Goal: Information Seeking & Learning: Learn about a topic

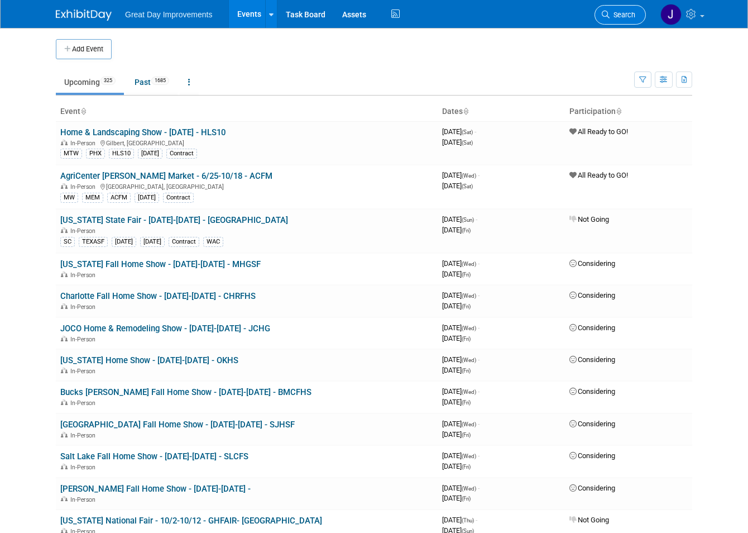
click at [636, 13] on span "Search" at bounding box center [623, 15] width 26 height 8
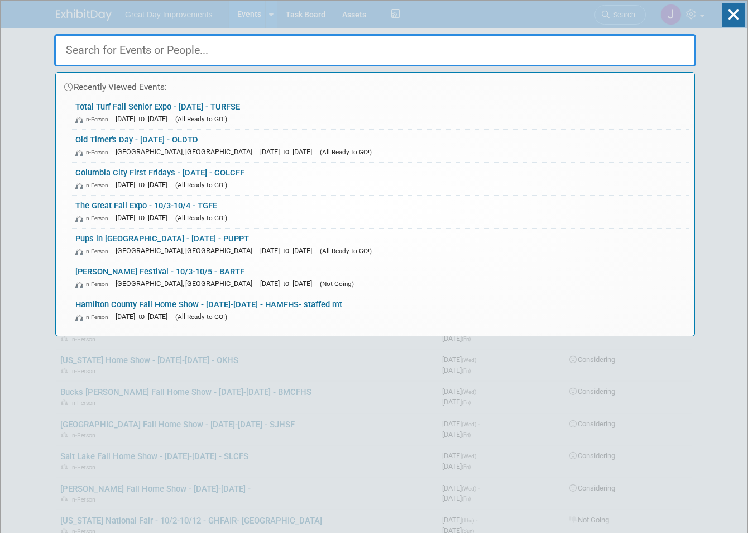
click at [140, 63] on input "text" at bounding box center [375, 50] width 642 height 32
paste input "25FFHF"
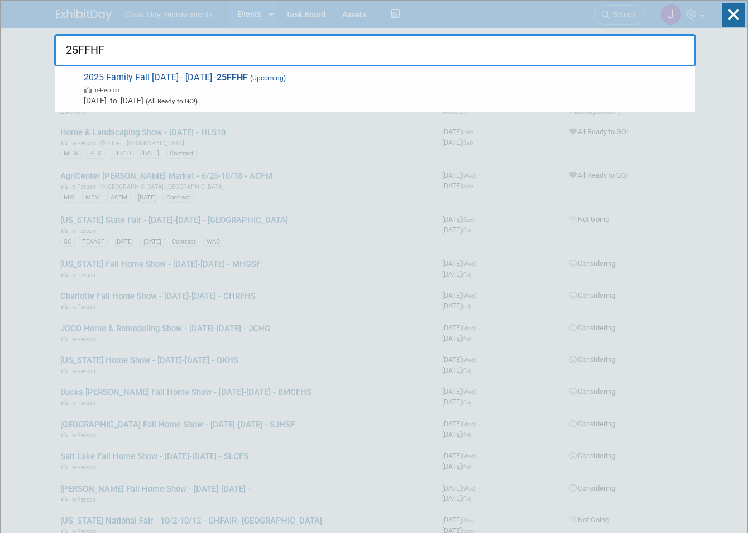
click at [119, 55] on input "25FFHF" at bounding box center [375, 50] width 642 height 32
type input "v"
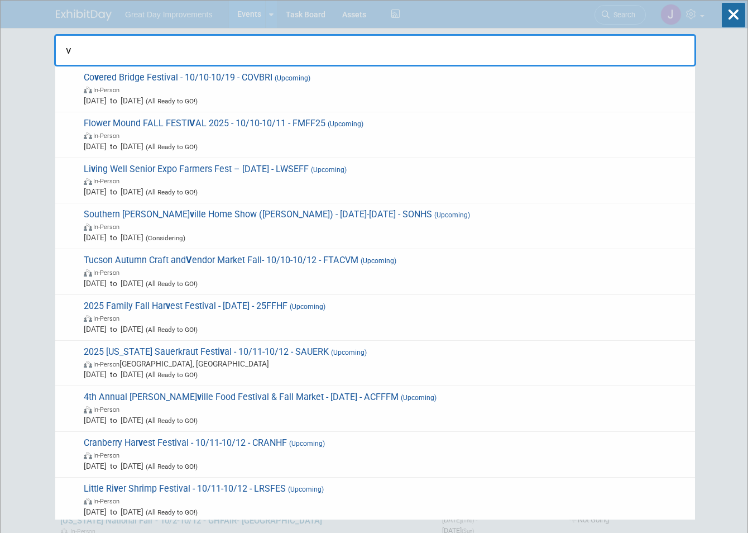
drag, startPoint x: 119, startPoint y: 55, endPoint x: 29, endPoint y: 50, distance: 90.1
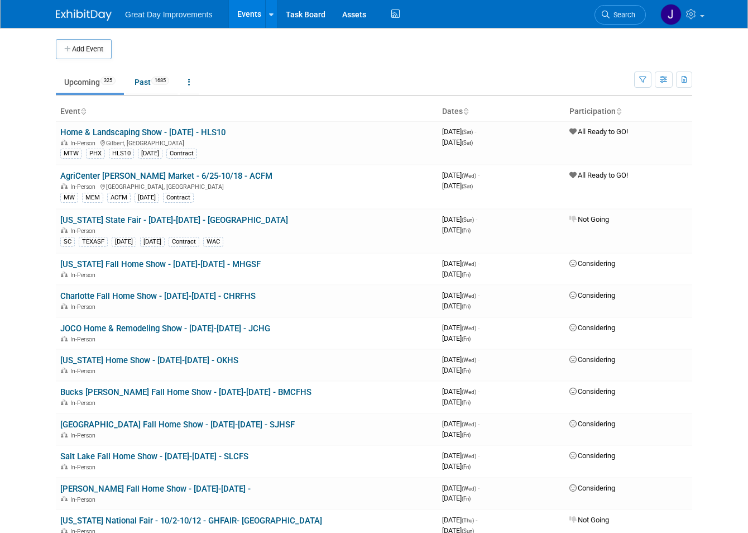
drag, startPoint x: 642, startPoint y: 7, endPoint x: 562, endPoint y: 23, distance: 81.5
click at [643, 7] on link "Search" at bounding box center [620, 15] width 51 height 20
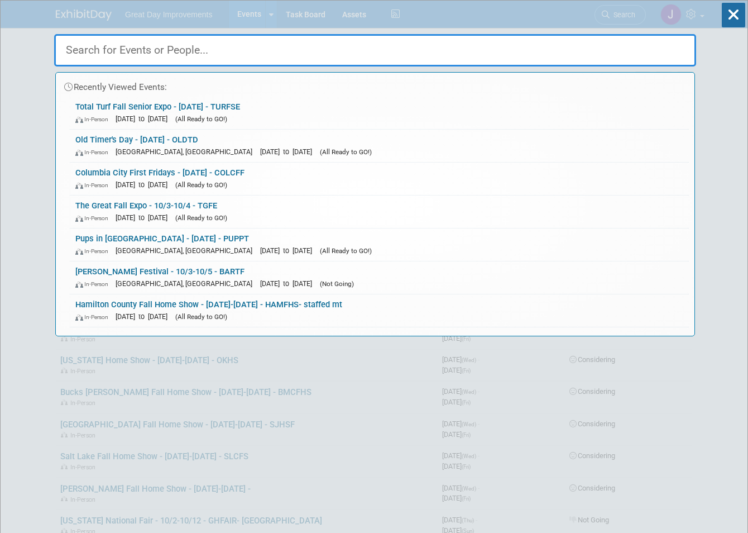
paste input "35AFCF"
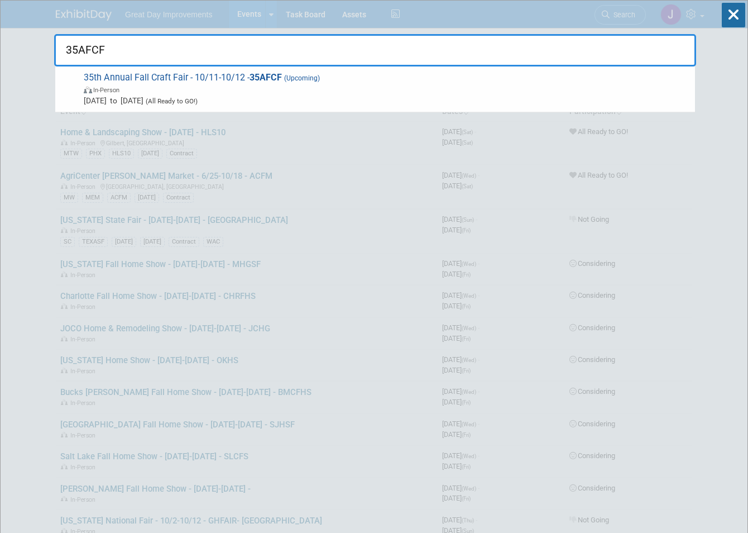
click at [254, 61] on input "35AFCF" at bounding box center [375, 50] width 642 height 32
paste input "8APD"
click at [65, 46] on input "38APD" at bounding box center [375, 50] width 642 height 32
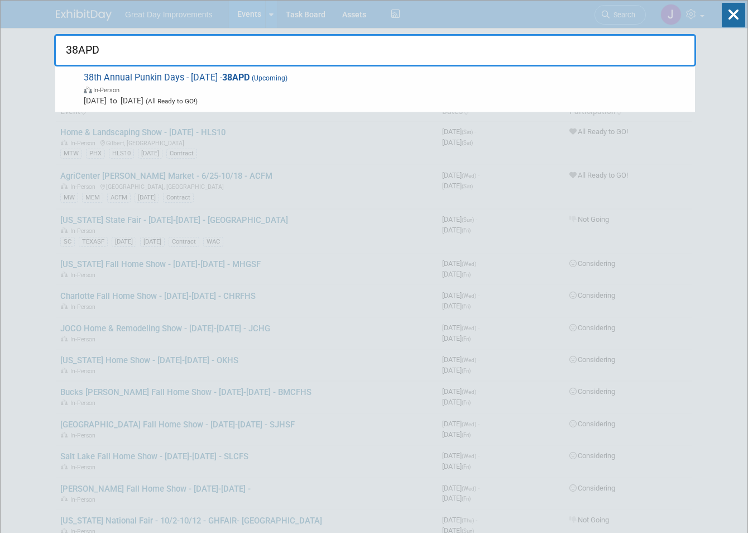
click at [65, 46] on input "38APD" at bounding box center [375, 50] width 642 height 32
paste input "4AJHCE"
click at [112, 46] on input "4AJHCE" at bounding box center [375, 50] width 642 height 32
paste input "5AAPAR"
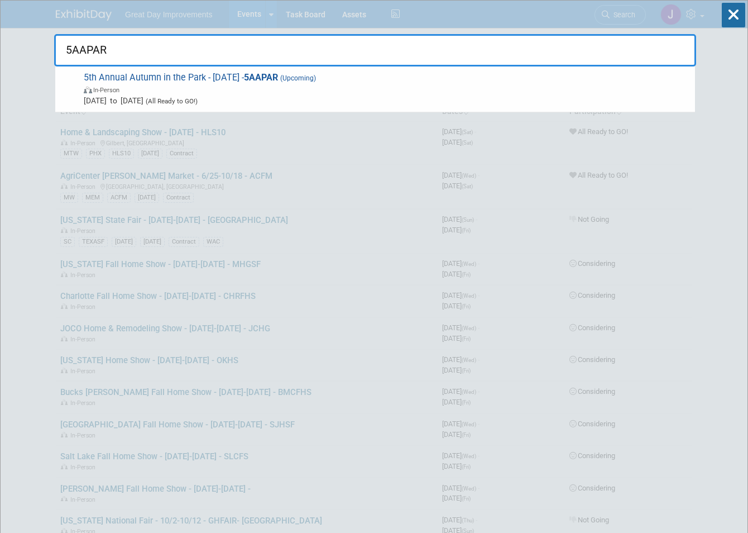
click at [134, 51] on input "5AAPAR" at bounding box center [375, 50] width 642 height 32
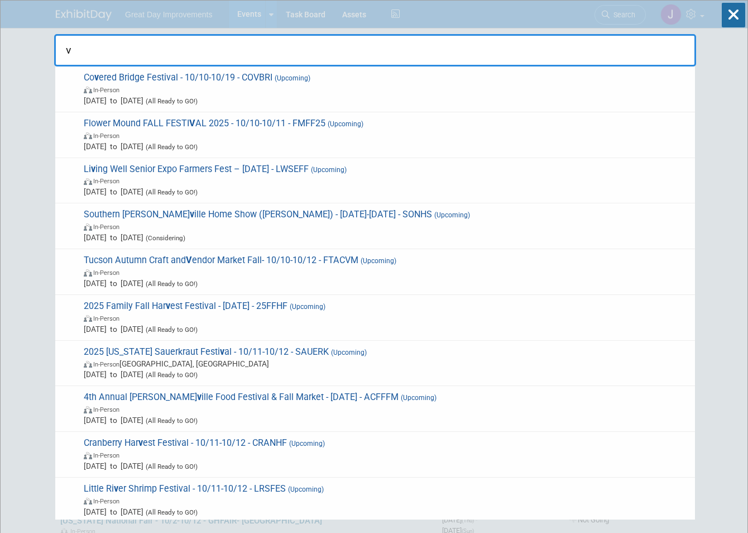
drag, startPoint x: 134, startPoint y: 51, endPoint x: 15, endPoint y: 50, distance: 119.0
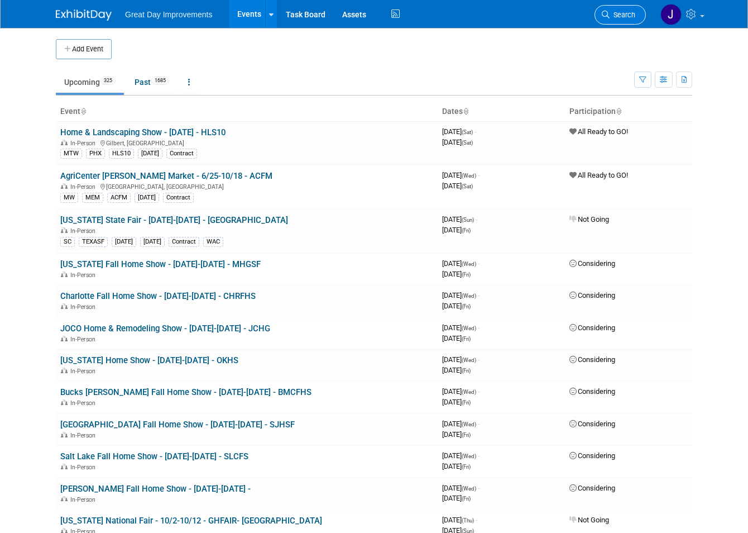
click at [627, 16] on span "Search" at bounding box center [623, 15] width 26 height 8
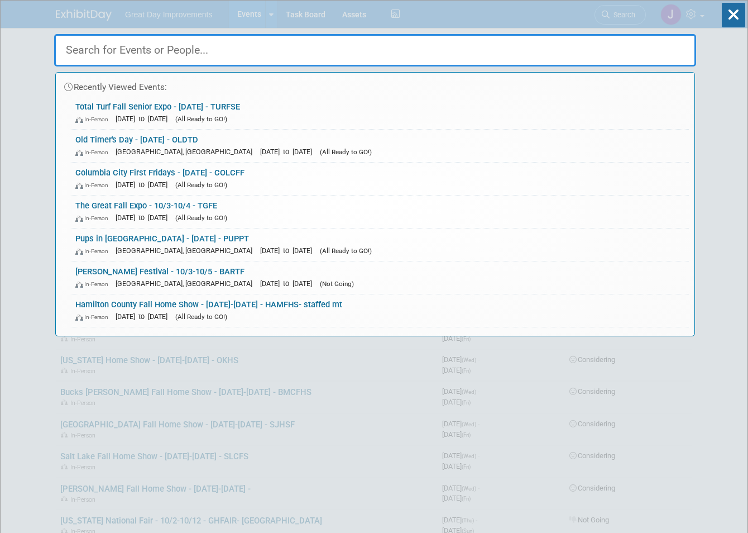
paste input "ACFFFM"
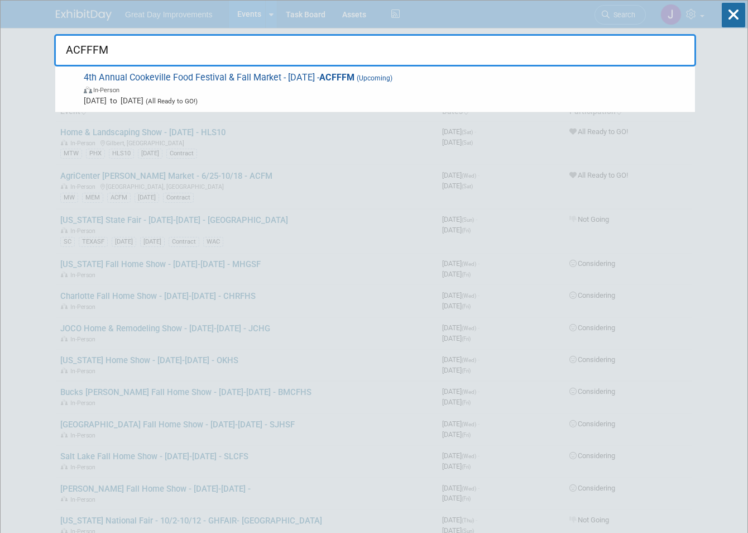
type input "ACFFFM"
click at [315, 68] on div "4th Annual Cookeville Food Festival & Fall Market - 10/11/25 - ACFFFM (Upcoming…" at bounding box center [375, 89] width 640 height 46
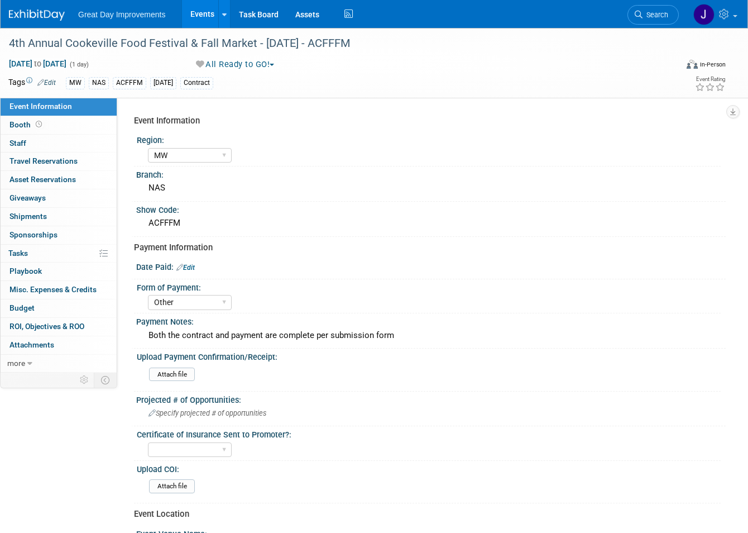
select select "MW"
select select "Other"
drag, startPoint x: 639, startPoint y: 6, endPoint x: 620, endPoint y: 12, distance: 20.7
click at [639, 6] on link "Search" at bounding box center [653, 15] width 51 height 20
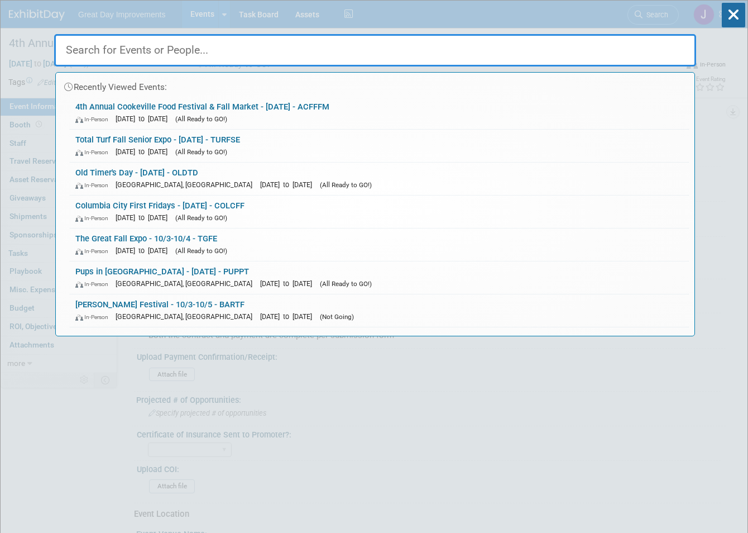
paste input "[DEMOGRAPHIC_DATA]"
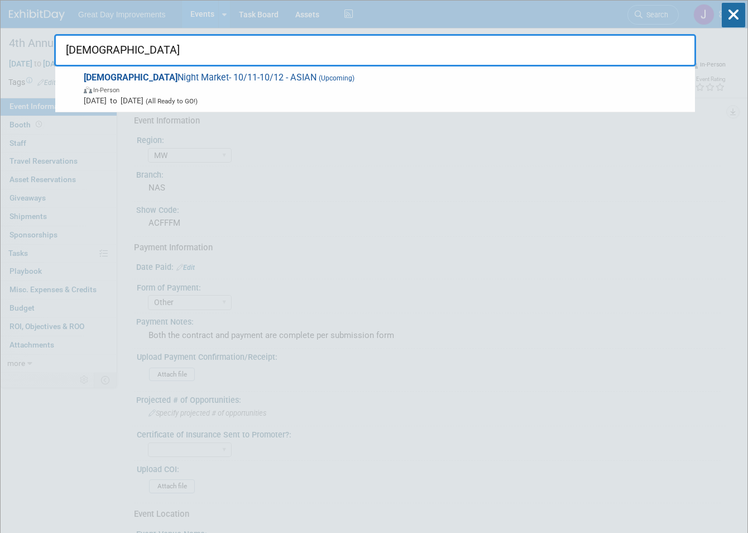
click at [366, 59] on input "[DEMOGRAPHIC_DATA]" at bounding box center [375, 50] width 642 height 32
paste input "UTPAR"
click at [167, 52] on input "AUTPAR" at bounding box center [375, 50] width 642 height 32
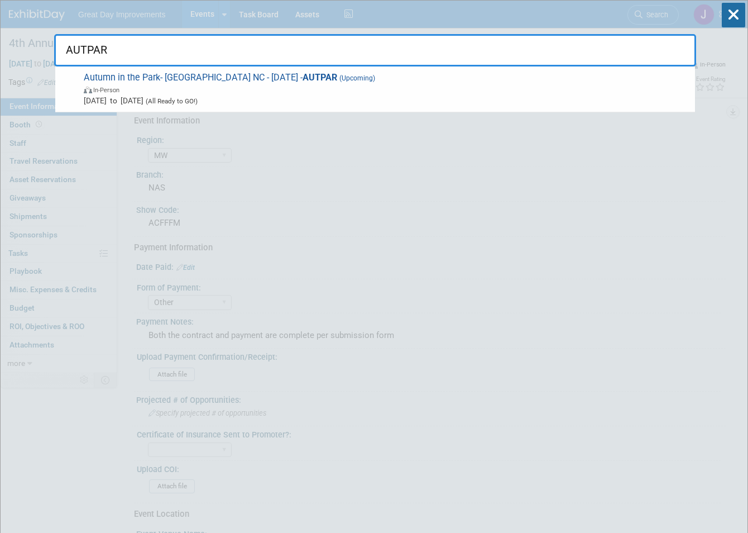
paste input "CASRHS"
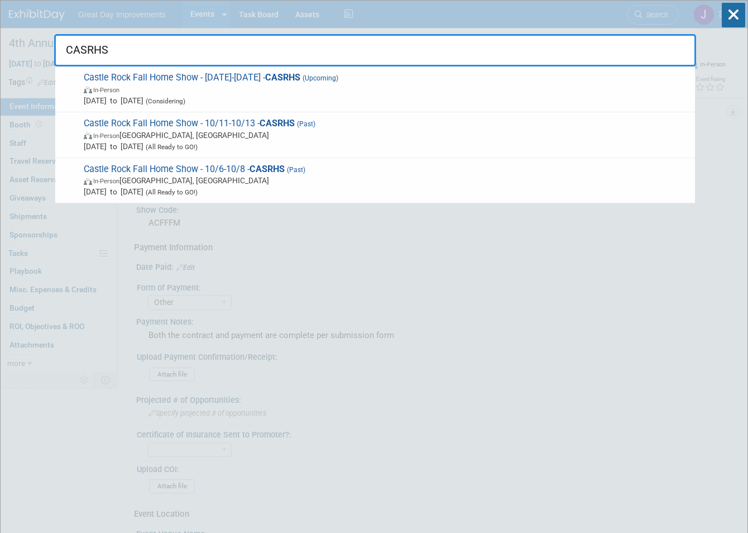
click at [126, 58] on input "CASRHS" at bounding box center [375, 50] width 642 height 32
drag, startPoint x: 126, startPoint y: 55, endPoint x: 57, endPoint y: 48, distance: 69.1
click at [57, 48] on input "CASRHS" at bounding box center [375, 50] width 642 height 32
paste input "BEXPO"
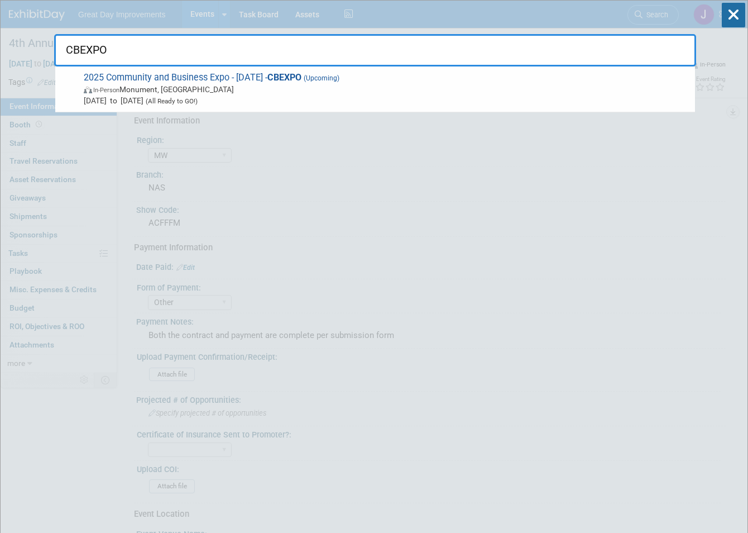
click at [127, 54] on input "CBEXPO" at bounding box center [375, 50] width 642 height 32
paste input "HOFES"
drag, startPoint x: 224, startPoint y: 59, endPoint x: 48, endPoint y: 47, distance: 176.3
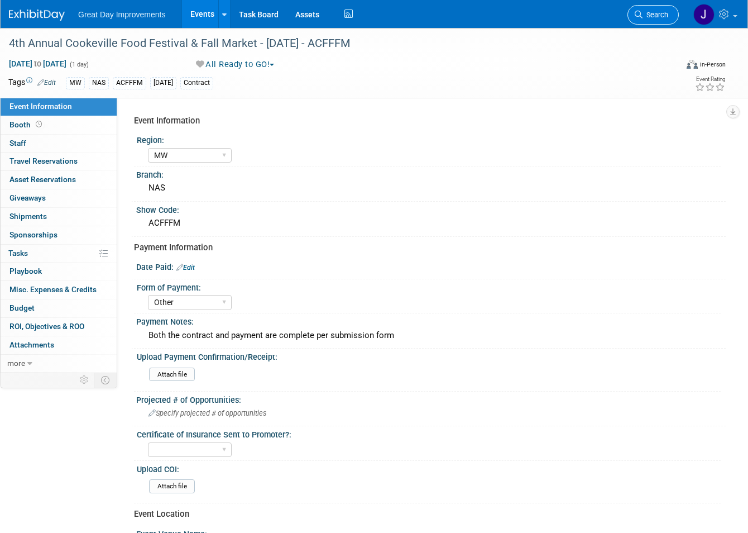
click at [655, 13] on span "Search" at bounding box center [656, 15] width 26 height 8
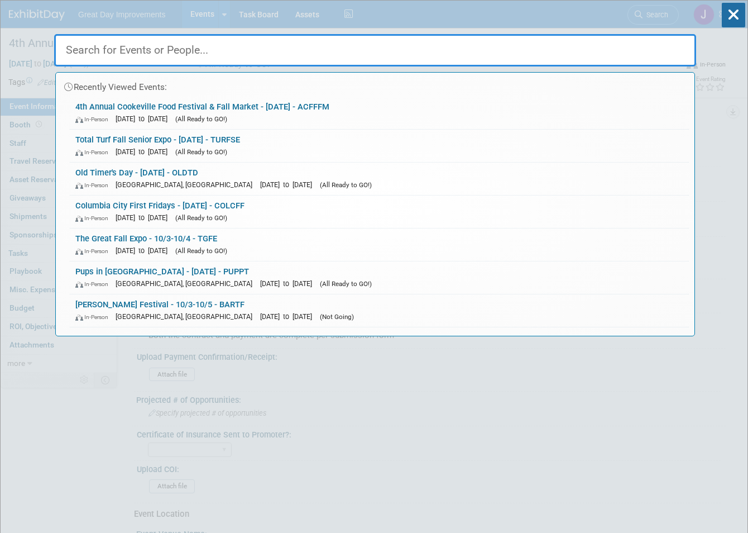
paste input "COVBRI"
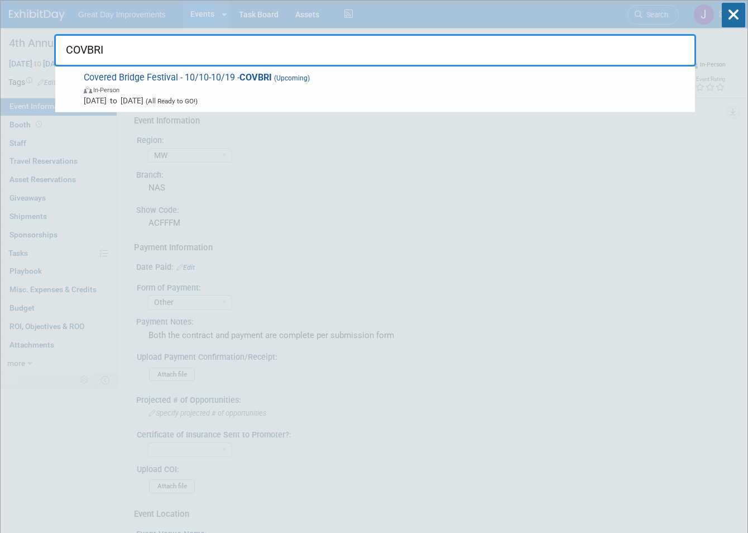
click at [180, 49] on input "COVBRI" at bounding box center [375, 50] width 642 height 32
paste input "RANHF"
click at [204, 53] on input "CRANHF" at bounding box center [375, 50] width 642 height 32
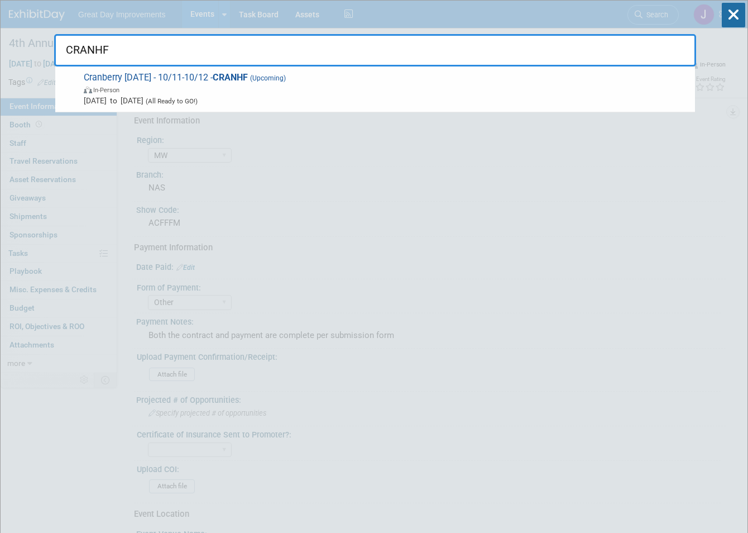
paste input "DAYTHS"
click at [173, 54] on input "DAYTHS" at bounding box center [375, 50] width 642 height 32
paste input "MISHE"
click at [275, 55] on input "DMISHE" at bounding box center [375, 50] width 642 height 32
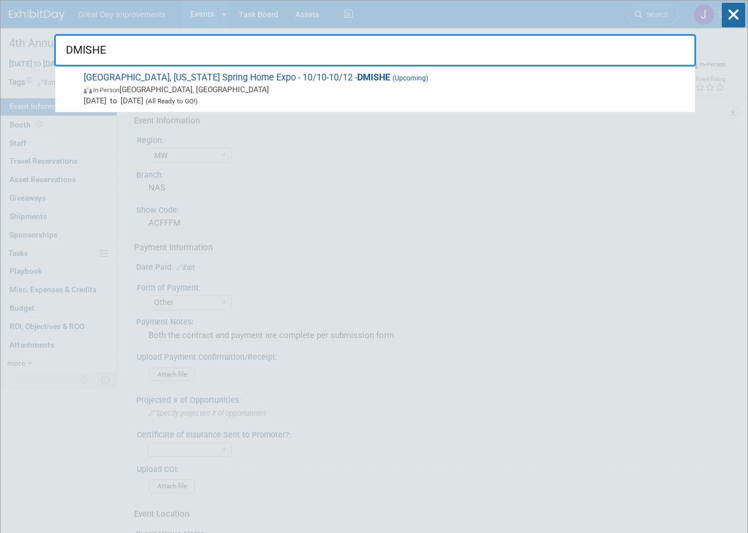
click at [275, 55] on input "DMISHE" at bounding box center [375, 50] width 642 height 32
paste input "ULHEF"
click at [211, 58] on input "DULHEF" at bounding box center [375, 50] width 642 height 32
paste input "FMFF25"
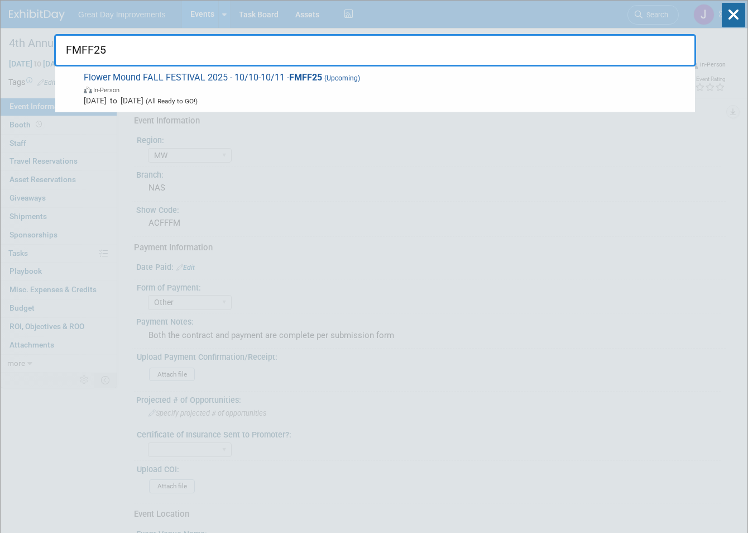
click at [190, 51] on input "FMFF25" at bounding box center [375, 50] width 642 height 32
paste input "TACVM"
click at [169, 42] on input "FTACVM" at bounding box center [375, 50] width 642 height 32
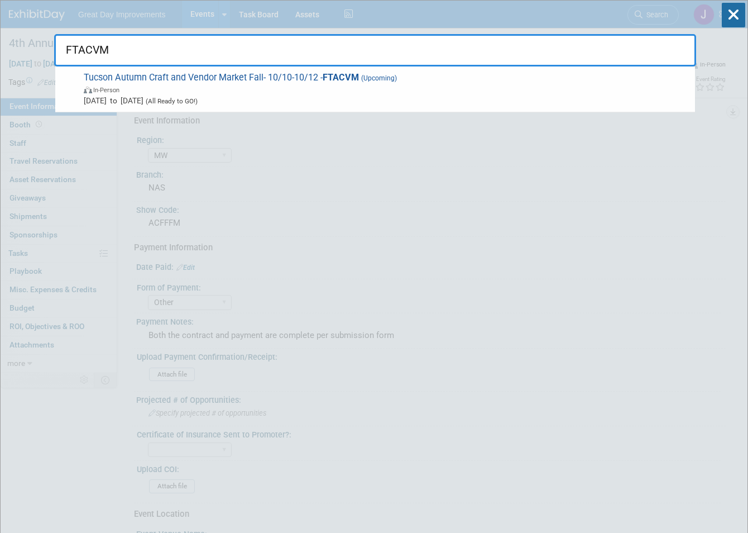
click at [169, 42] on input "FTACVM" at bounding box center [375, 50] width 642 height 32
paste input "HAMNRA"
click at [90, 55] on input "HAMNRA" at bounding box center [375, 50] width 642 height 32
paste input "OCF"
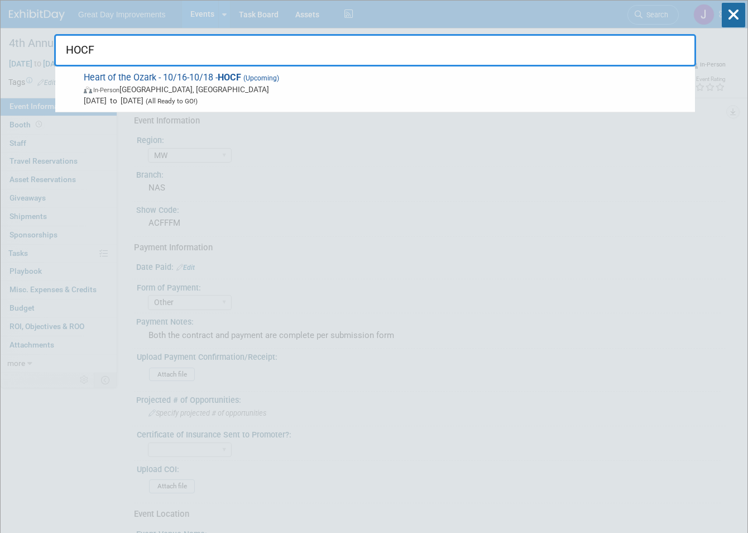
click at [65, 52] on input "HOCF" at bounding box center [375, 50] width 642 height 32
click at [66, 52] on input "HOCF" at bounding box center [375, 50] width 642 height 32
click at [82, 42] on input "HOCF" at bounding box center [375, 50] width 642 height 32
paste input "LDM"
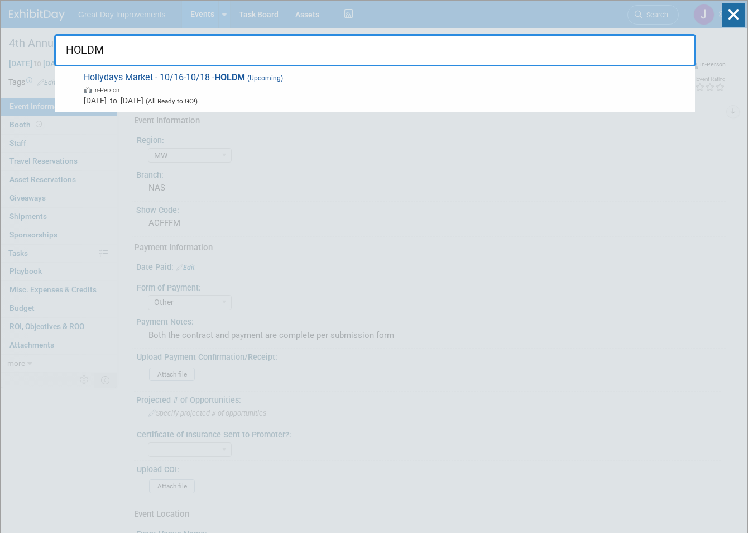
click at [98, 51] on input "HOLDM" at bounding box center [375, 50] width 642 height 32
paste input "LAKETC"
click at [83, 49] on input "LAKETC" at bounding box center [375, 50] width 642 height 32
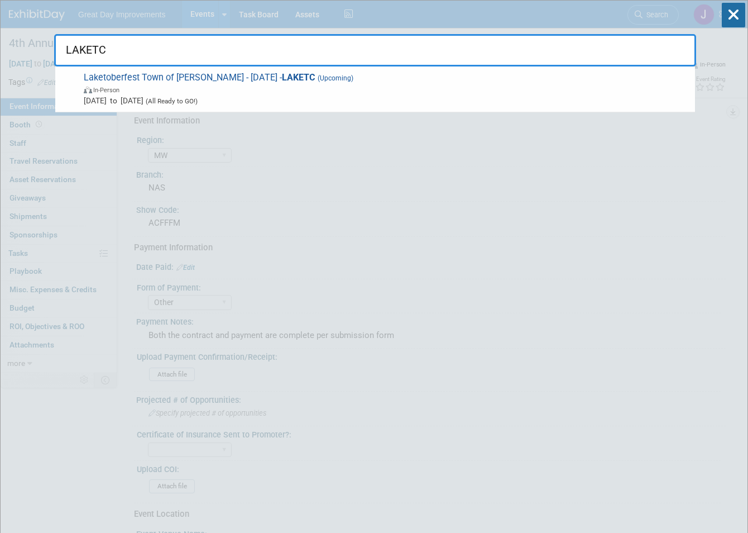
paste input "FDSHS"
click at [256, 60] on input "LFDSHS" at bounding box center [375, 50] width 642 height 32
paste input "RSFE"
click at [100, 46] on input "LRSFES" at bounding box center [375, 50] width 642 height 32
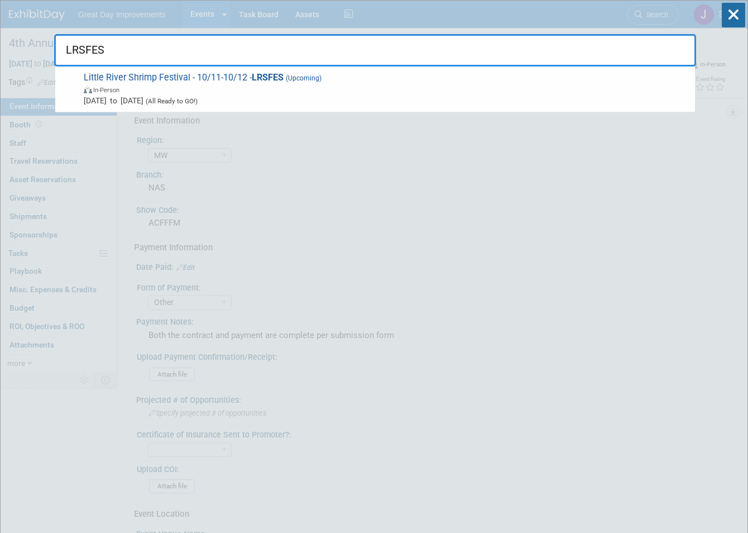
click at [100, 46] on input "LRSFES" at bounding box center [375, 50] width 642 height 32
paste input "WSEFF"
click at [93, 51] on input "LWSEFF" at bounding box center [375, 50] width 642 height 32
paste input "MANAHS"
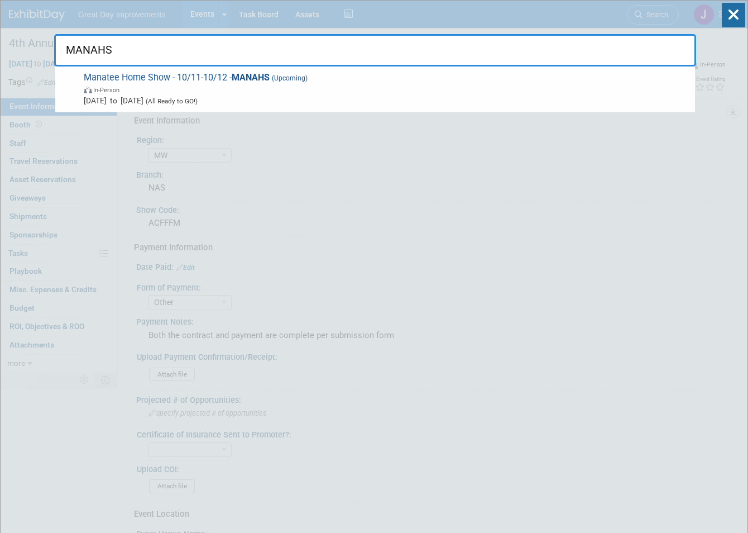
click at [76, 44] on input "MANAHS" at bounding box center [375, 50] width 642 height 32
paste input "NORBF"
click at [85, 47] on input "NORBF" at bounding box center [375, 50] width 642 height 32
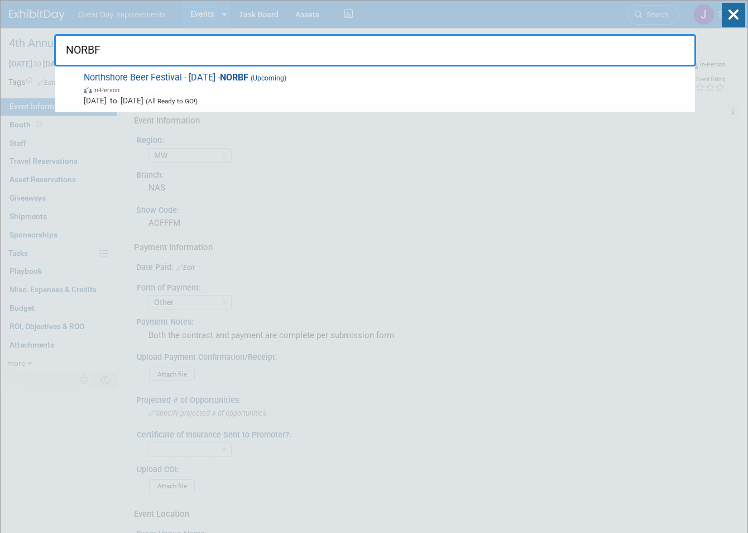
paste input "PALMBO"
click at [97, 55] on input "PALMBO" at bounding box center [375, 50] width 642 height 32
paste input "OLKHM"
click at [105, 53] on input "POLKHM" at bounding box center [375, 50] width 642 height 32
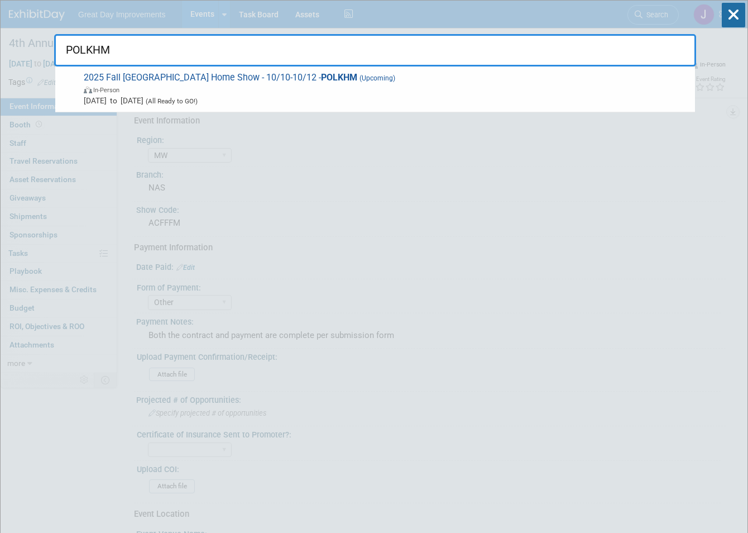
click at [105, 53] on input "POLKHM" at bounding box center [375, 50] width 642 height 32
paste input "UPPT"
click at [73, 49] on input "PUPPT" at bounding box center [375, 50] width 642 height 32
paste input "RALFHS"
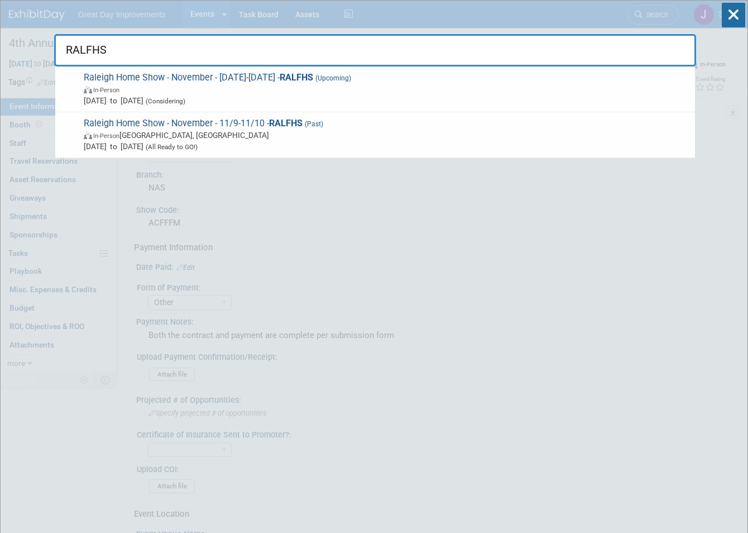
click at [71, 47] on input "RALFHS" at bounding box center [375, 50] width 642 height 32
paste input "SAUERK"
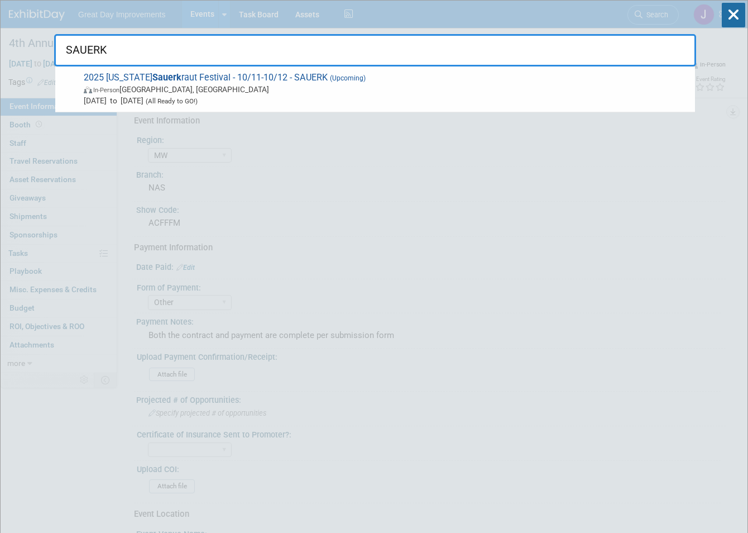
click at [73, 44] on input "SAUERK" at bounding box center [375, 50] width 642 height 32
paste input "ILVER"
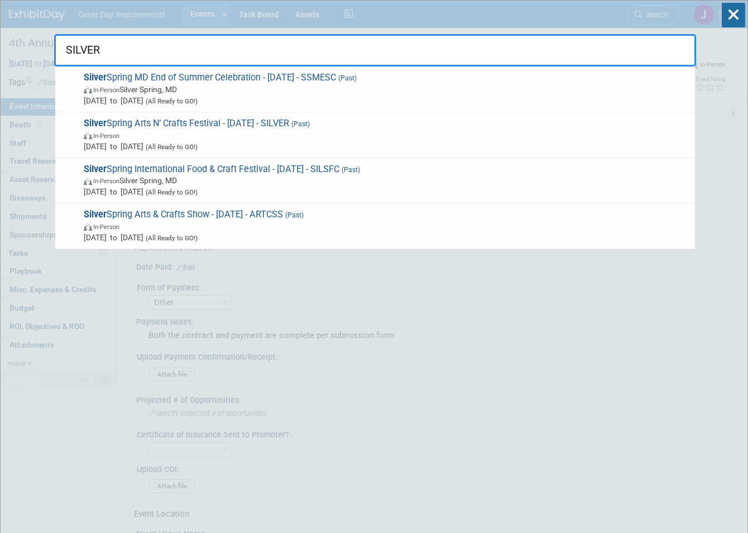
click at [78, 50] on input "SILVER" at bounding box center [375, 50] width 642 height 32
paste input "JHSF"
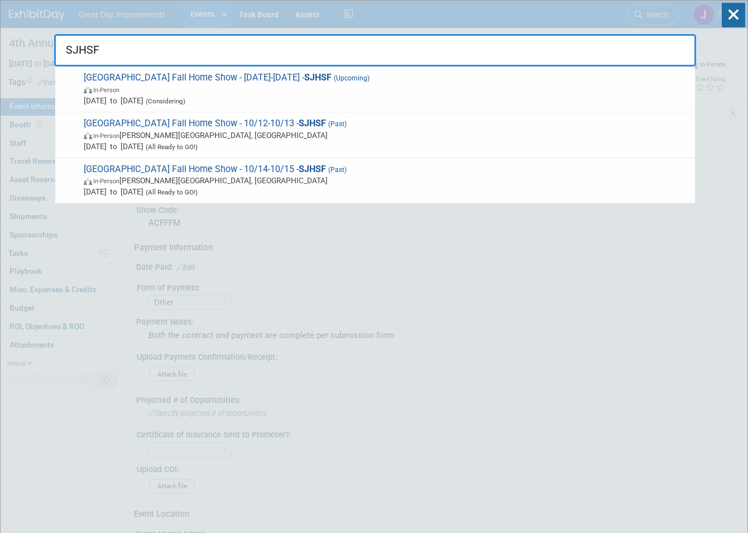
click at [97, 51] on input "SJHSF" at bounding box center [375, 50] width 642 height 32
paste input "LCFS"
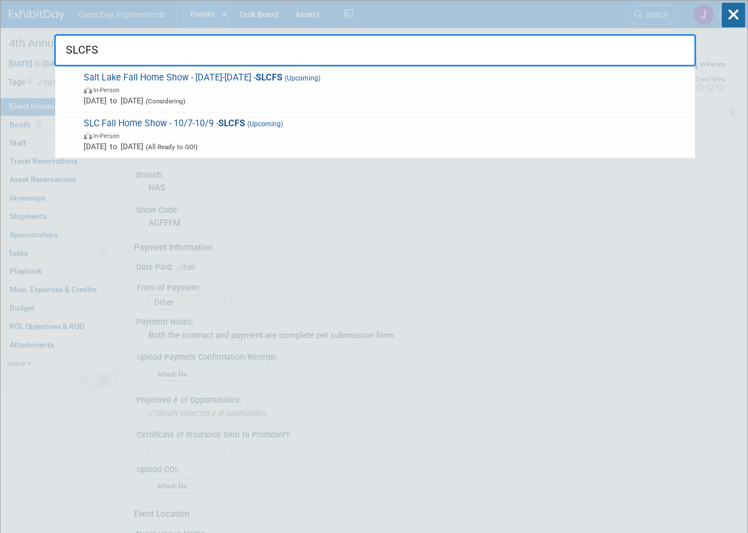
click at [108, 51] on input "SLCFS" at bounding box center [375, 50] width 642 height 32
paste input "ONH"
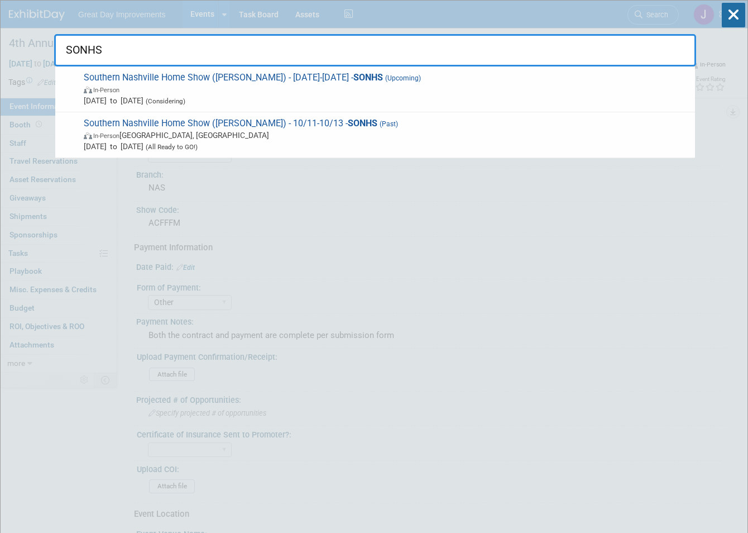
click at [107, 51] on input "SONHS" at bounding box center [375, 50] width 642 height 32
paste input "UC"
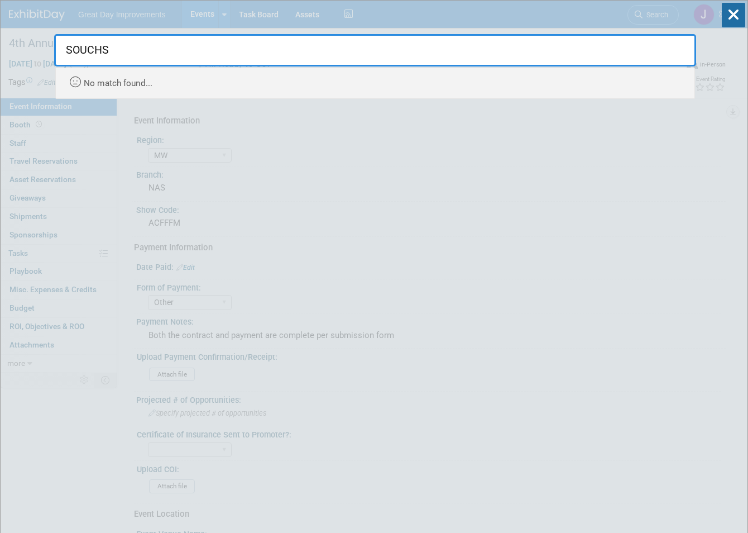
drag, startPoint x: 133, startPoint y: 48, endPoint x: 57, endPoint y: 44, distance: 76.1
click at [57, 44] on input "SOUCHS" at bounding box center [375, 50] width 642 height 32
paste input "TULFCF"
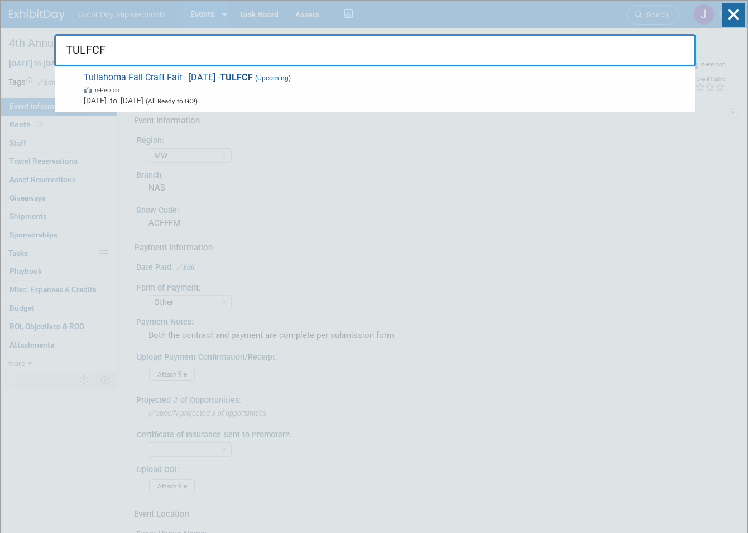
click at [104, 53] on input "TULFCF" at bounding box center [375, 50] width 642 height 32
paste input "VENHS"
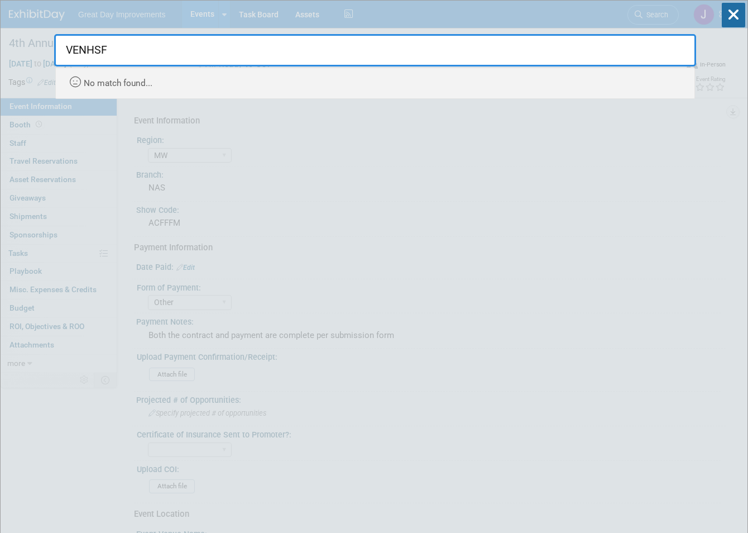
click at [127, 45] on input "VENHSF" at bounding box center [375, 50] width 642 height 32
paste input "FLV"
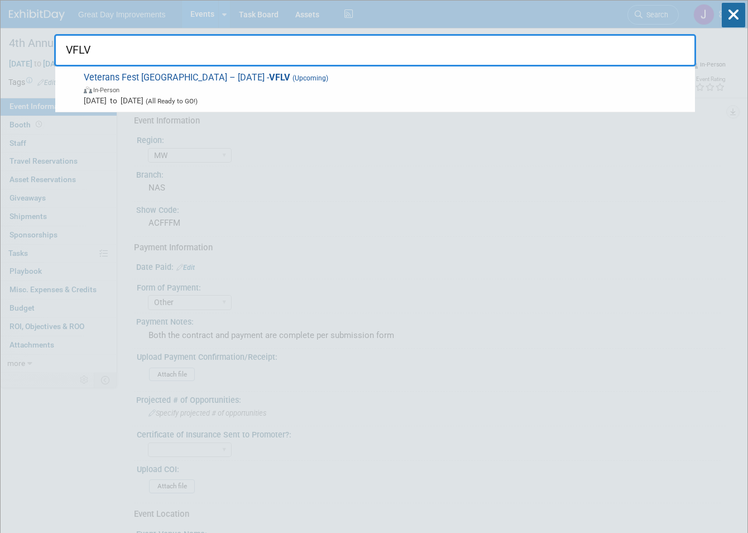
click at [75, 54] on input "VFLV" at bounding box center [375, 50] width 642 height 32
paste input "WILBS"
type input "WILBS"
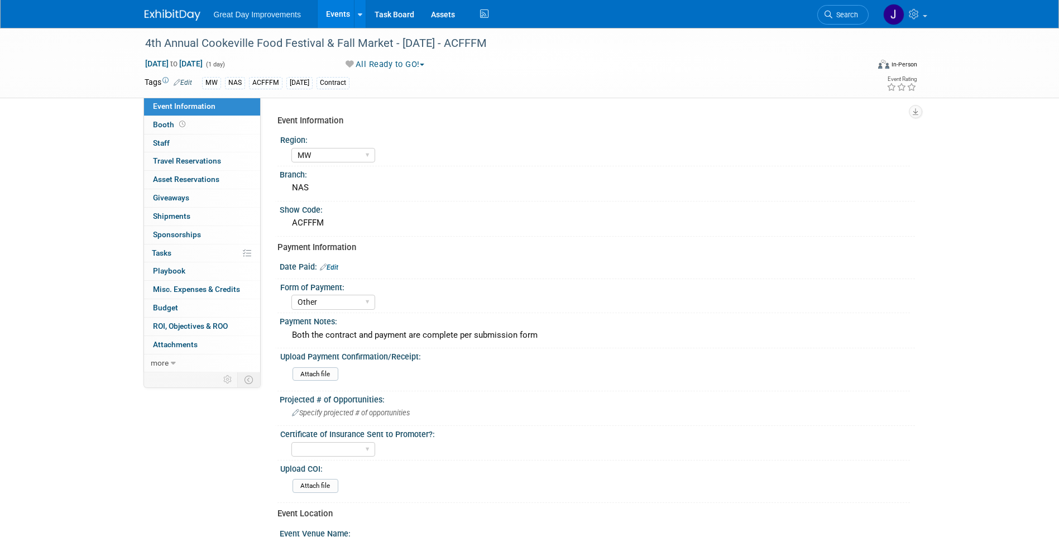
click at [748, 18] on span "Search" at bounding box center [846, 15] width 26 height 8
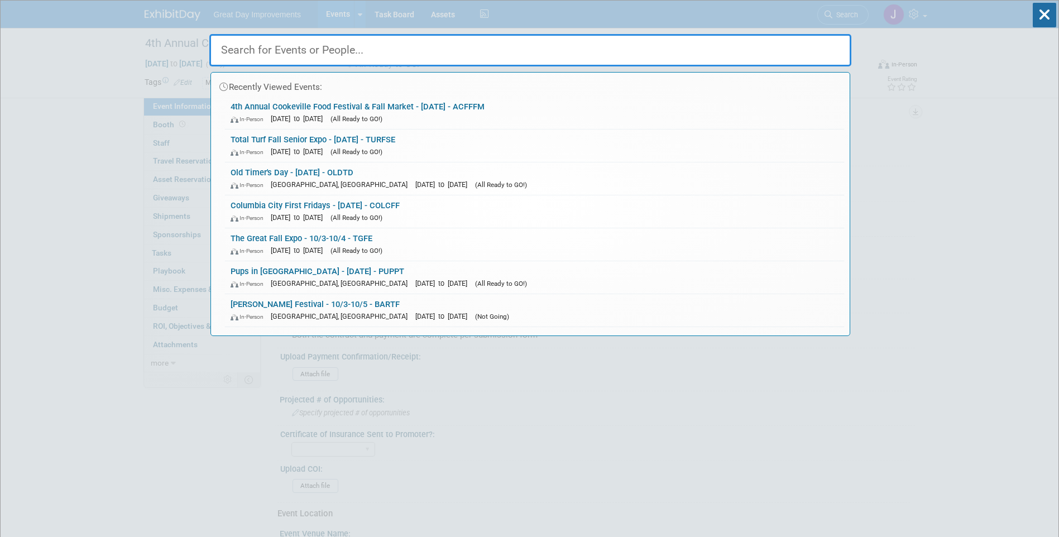
paste input "CASRHS"
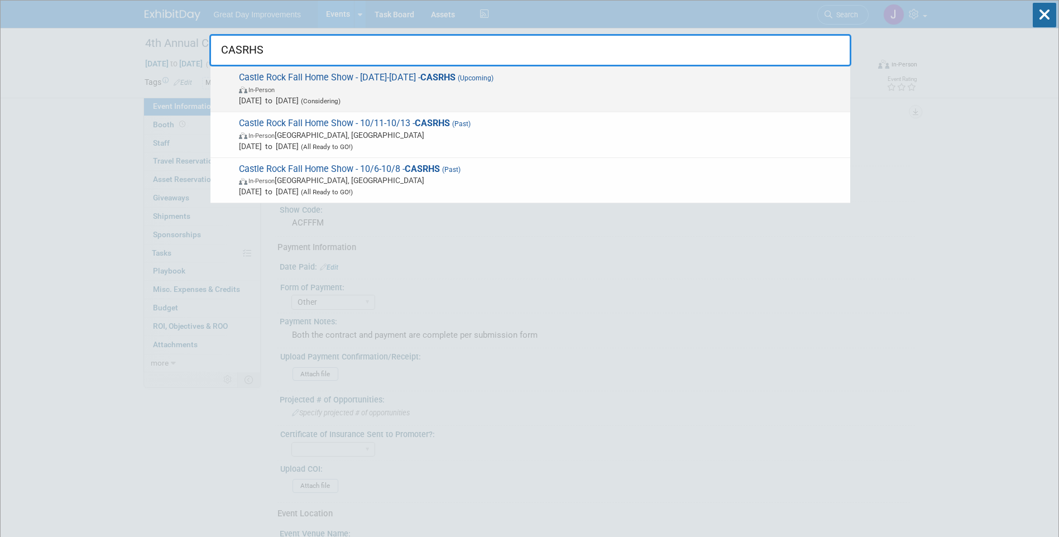
type input "CASRHS"
click at [491, 87] on span "In-Person" at bounding box center [542, 89] width 606 height 11
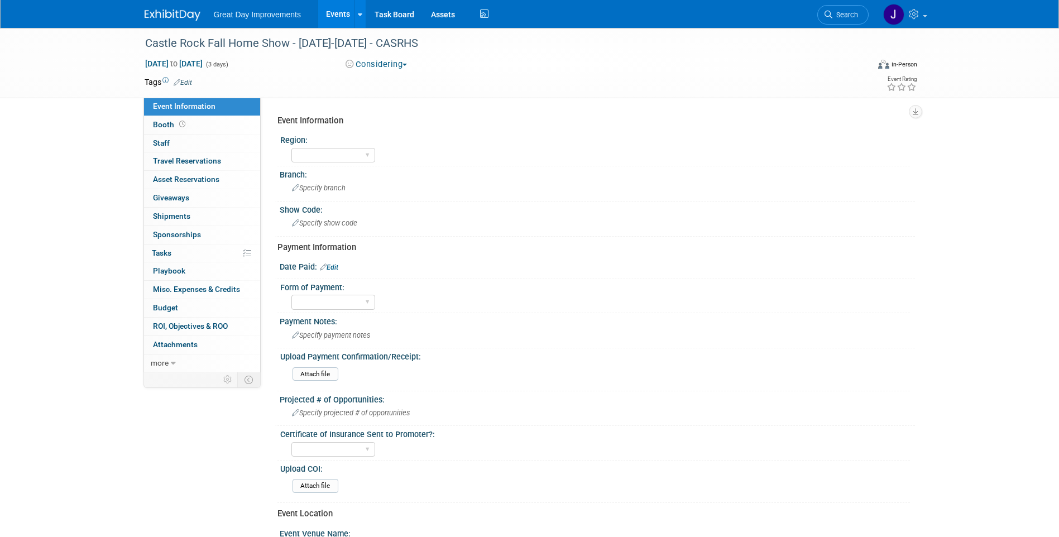
click at [385, 65] on button "Considering" at bounding box center [377, 65] width 70 height 12
click at [858, 9] on link "Search" at bounding box center [843, 15] width 51 height 20
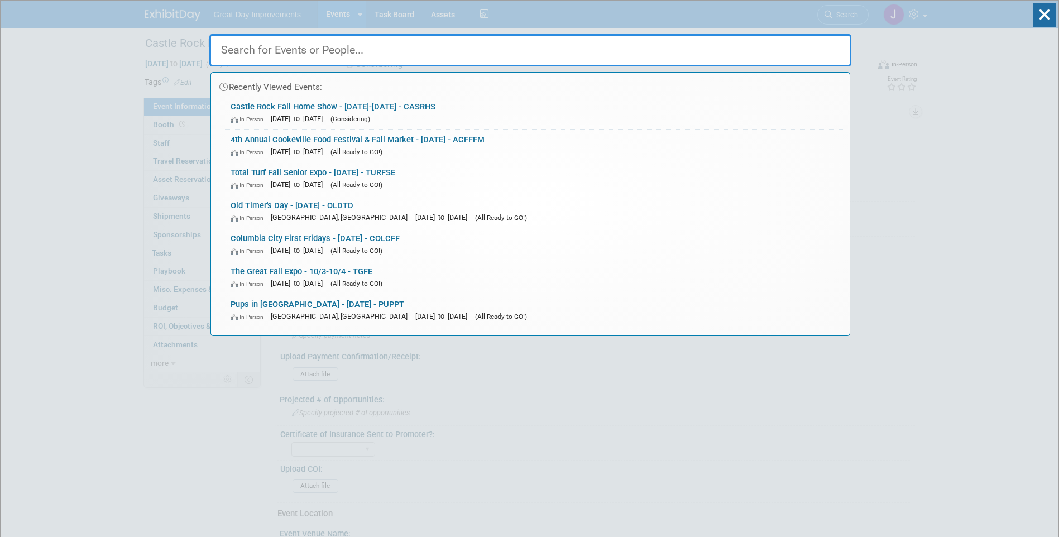
paste input "HOMEIS"
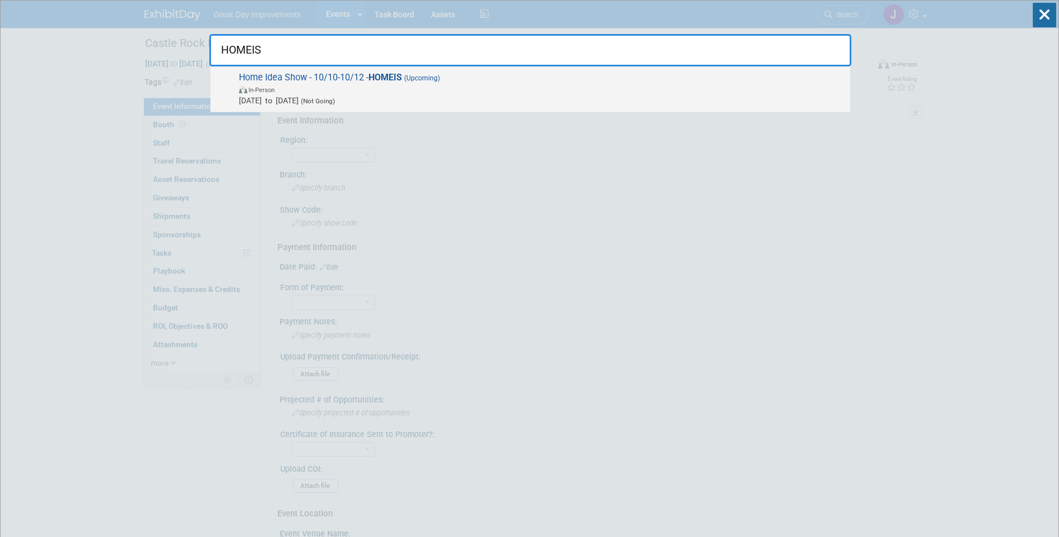
type input "HOMEIS"
click at [522, 90] on span "In-Person" at bounding box center [542, 89] width 606 height 11
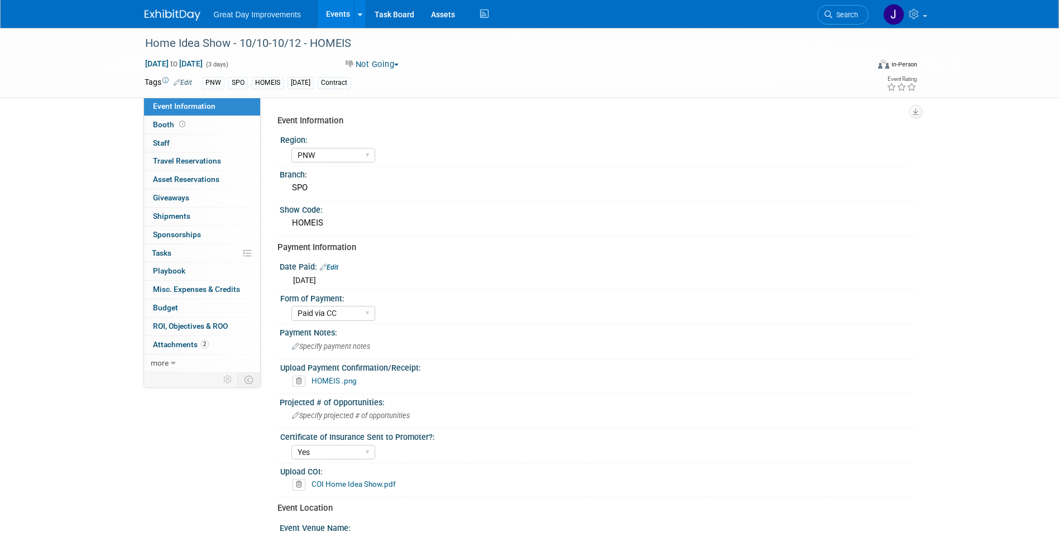
select select "PNW"
select select "Paid via CC"
select select "Yes"
click at [854, 14] on span "Search" at bounding box center [846, 15] width 26 height 8
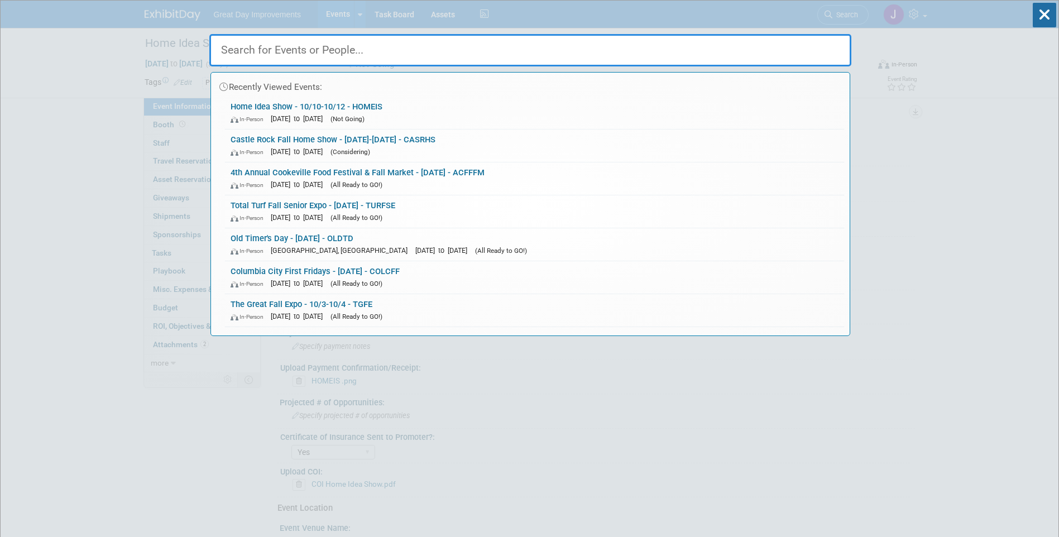
paste input "RALFHS"
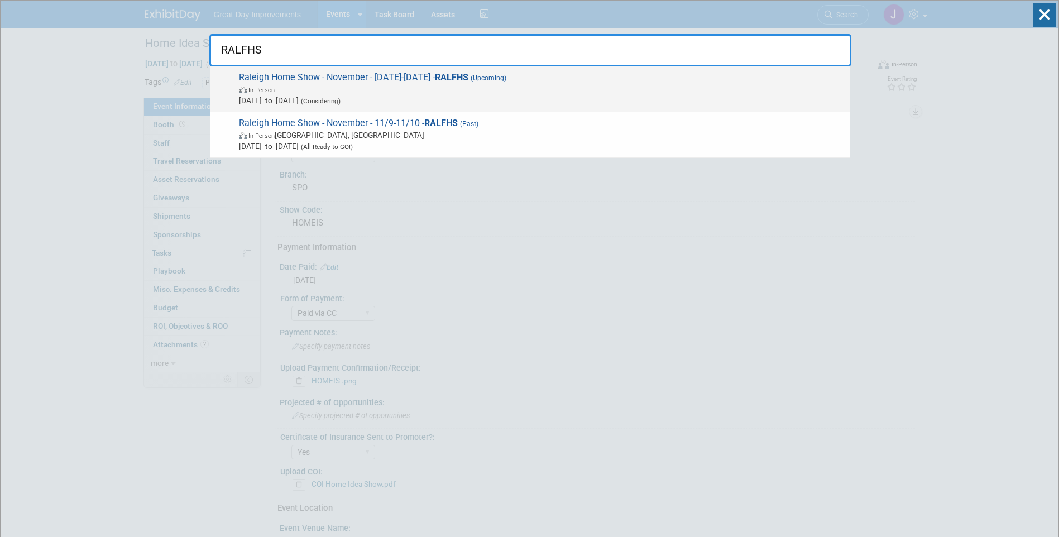
type input "RALFHS"
click at [421, 95] on span "Nov 1, 2025 to Nov 30, 2025 (Considering)" at bounding box center [542, 100] width 606 height 11
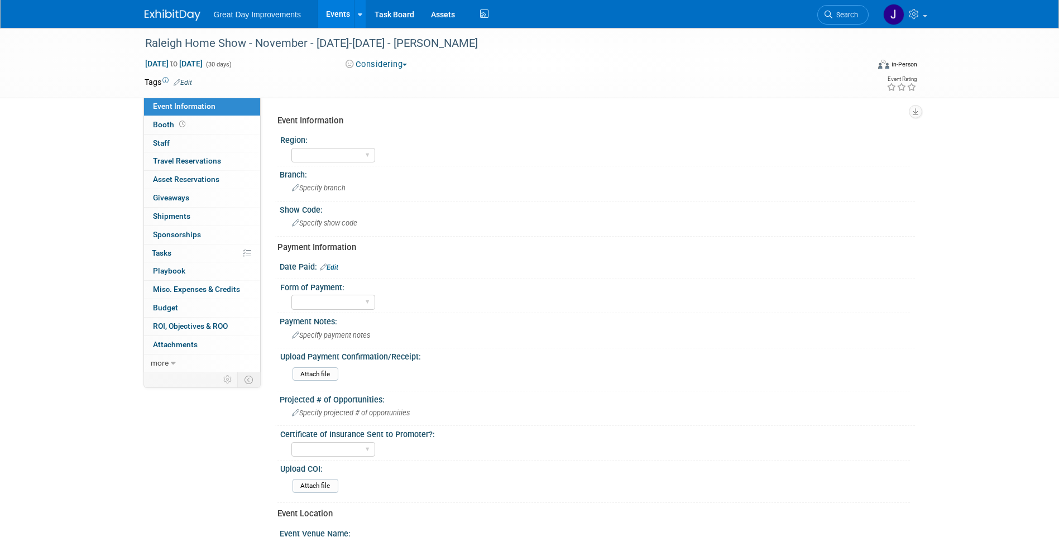
drag, startPoint x: 848, startPoint y: 8, endPoint x: 839, endPoint y: 7, distance: 8.4
click at [848, 8] on link "Search" at bounding box center [843, 15] width 51 height 20
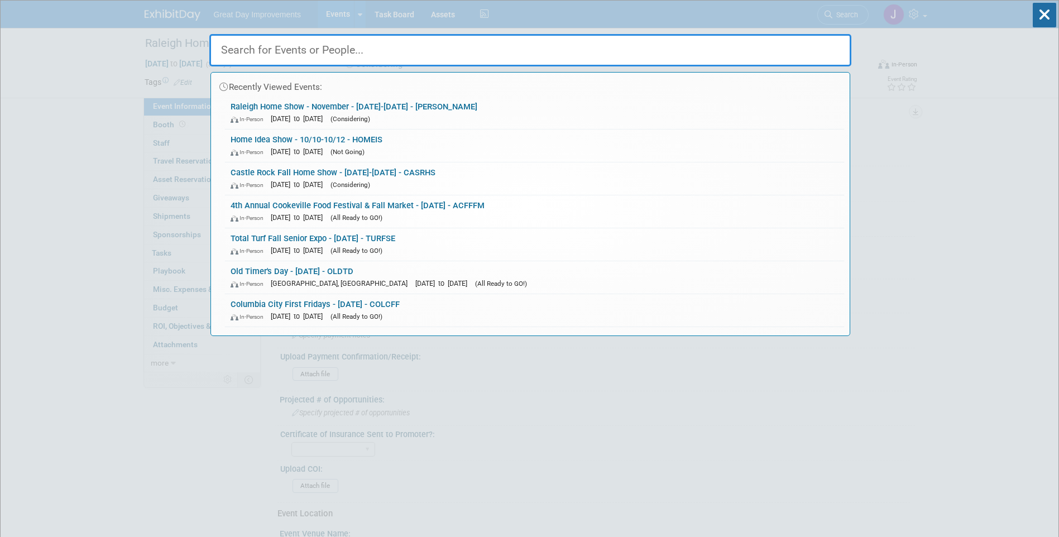
paste input "SILVER"
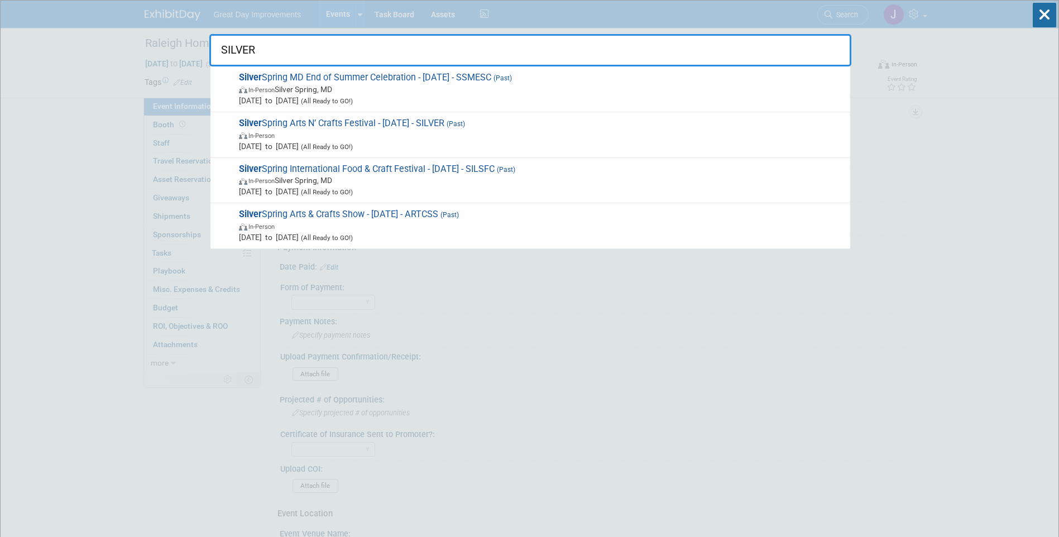
drag, startPoint x: 263, startPoint y: 63, endPoint x: 243, endPoint y: 56, distance: 20.9
click at [262, 63] on input "SILVER" at bounding box center [530, 50] width 642 height 32
click at [243, 55] on input "SILVER" at bounding box center [530, 50] width 642 height 32
paste input "JHSF"
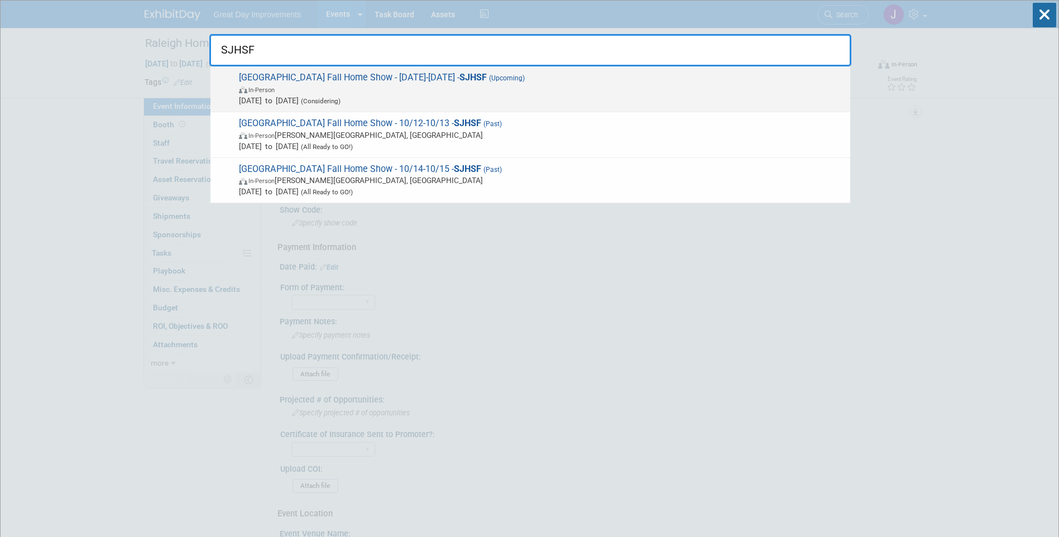
type input "SJHSF"
click at [410, 85] on span "In-Person" at bounding box center [542, 89] width 606 height 11
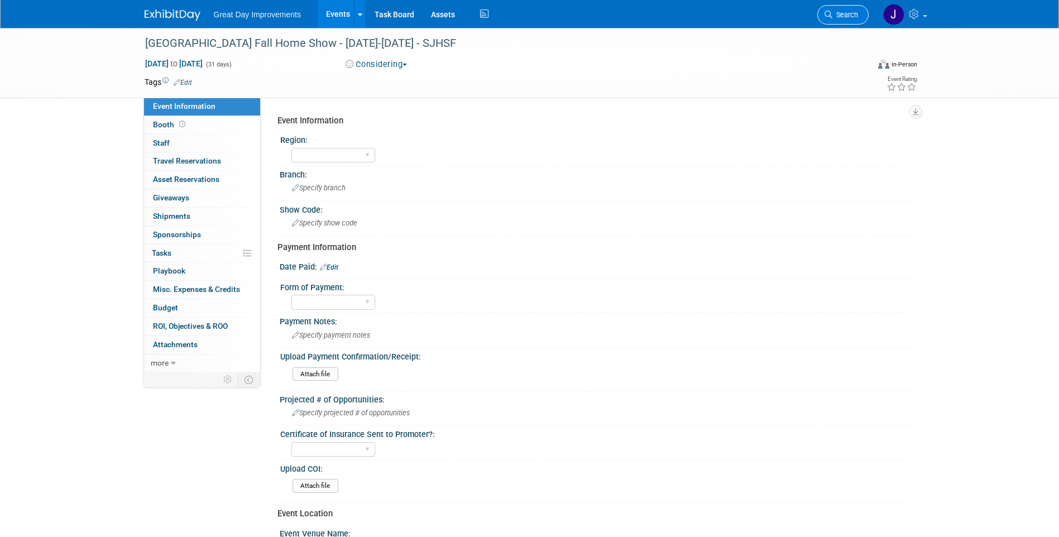
click at [849, 19] on link "Search" at bounding box center [843, 15] width 51 height 20
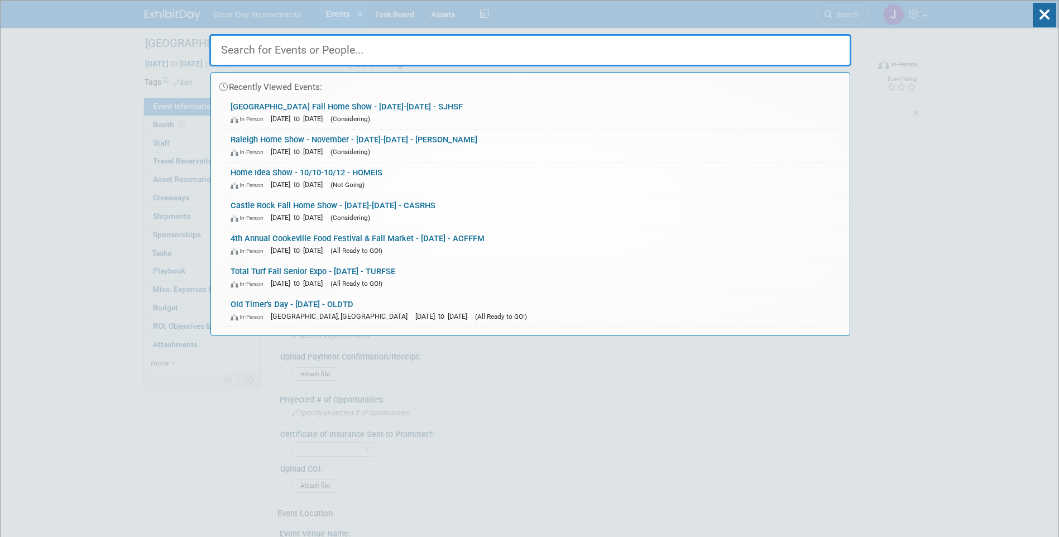
click at [236, 52] on input "text" at bounding box center [530, 50] width 642 height 32
paste input "SLCFS"
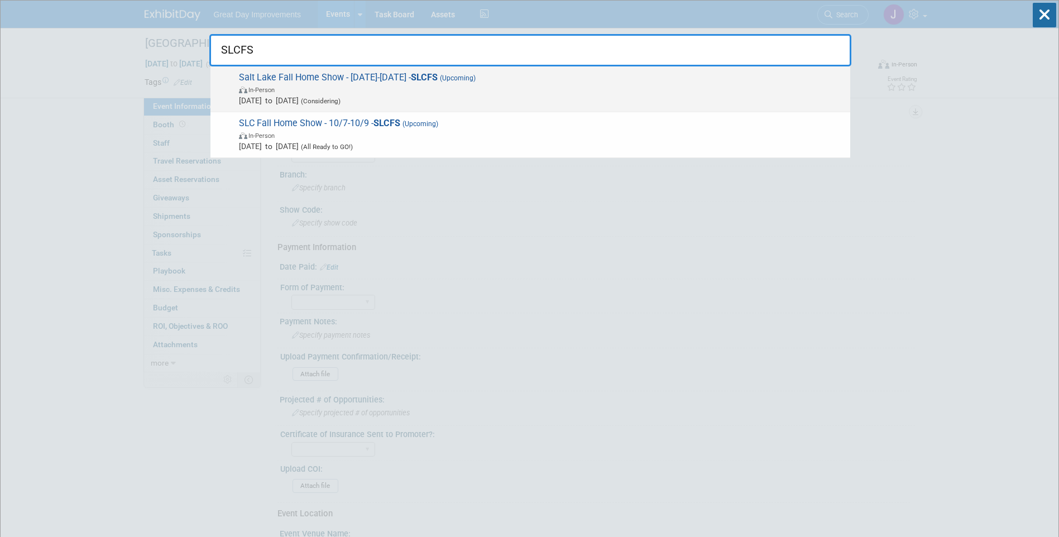
type input "SLCFS"
click at [328, 87] on span "In-Person" at bounding box center [542, 89] width 606 height 11
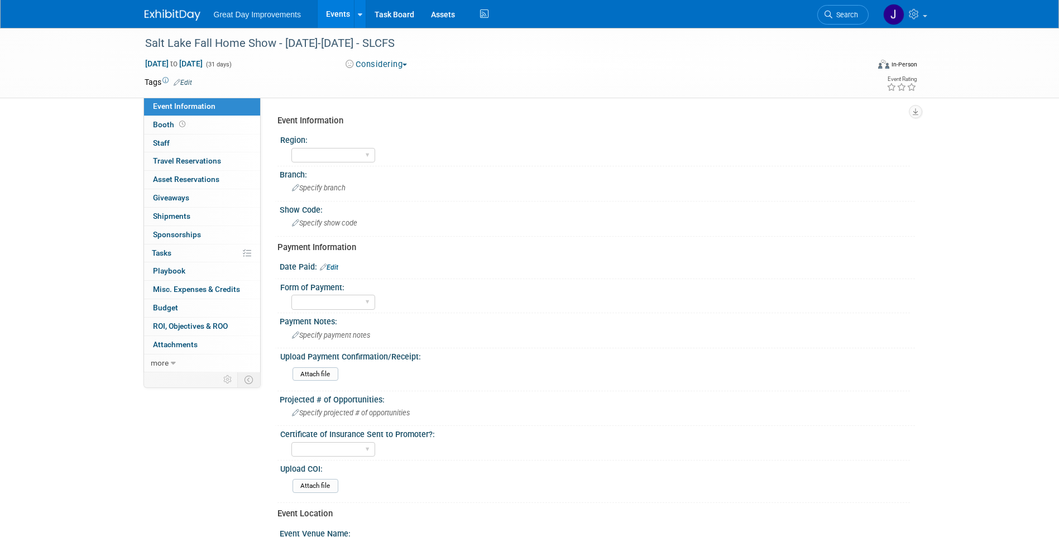
drag, startPoint x: 858, startPoint y: 16, endPoint x: 835, endPoint y: 18, distance: 22.5
click at [858, 16] on link "Search" at bounding box center [843, 15] width 51 height 20
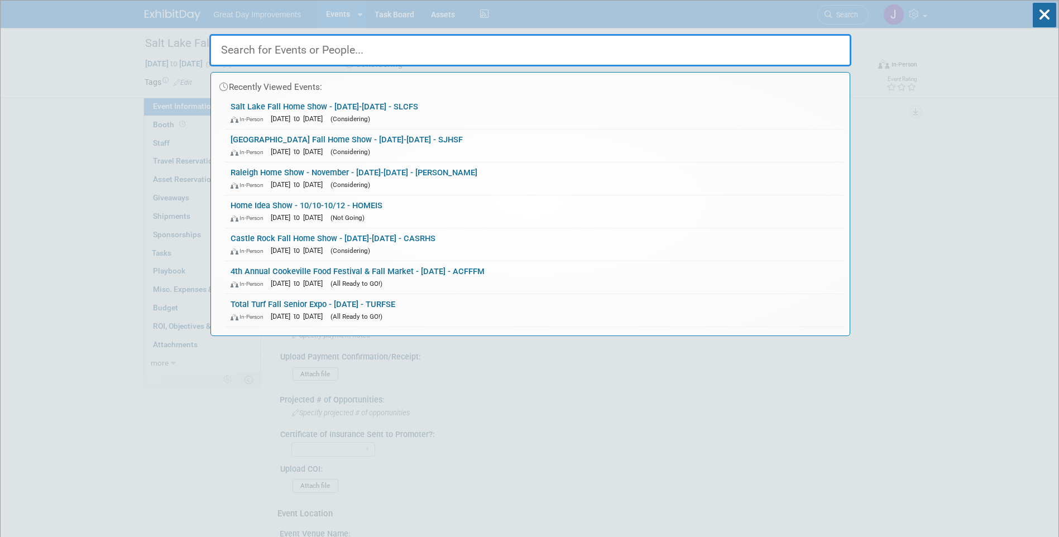
paste input "SONHS"
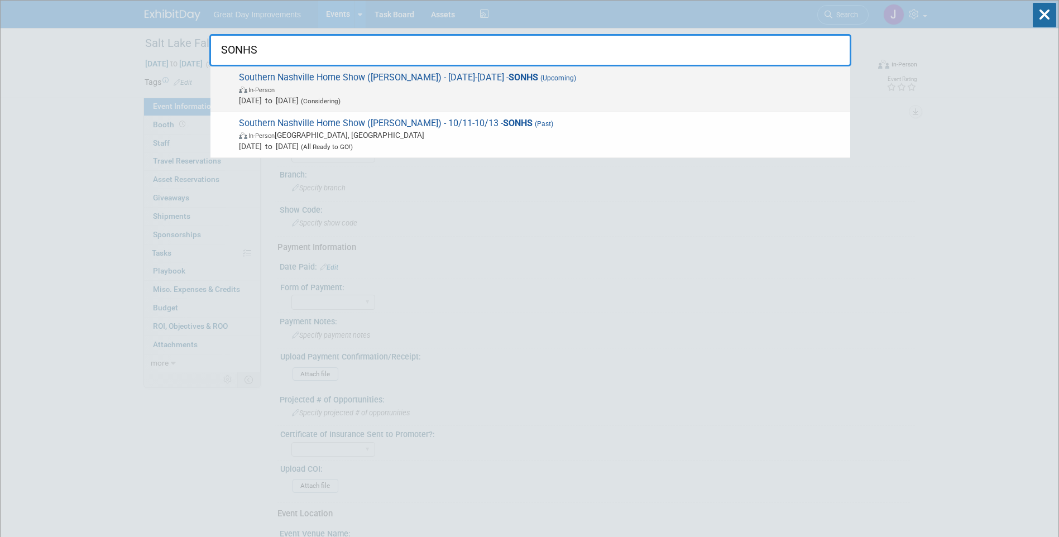
type input "SONHS"
click at [417, 99] on span "[DATE] to [DATE] (Considering)" at bounding box center [542, 100] width 606 height 11
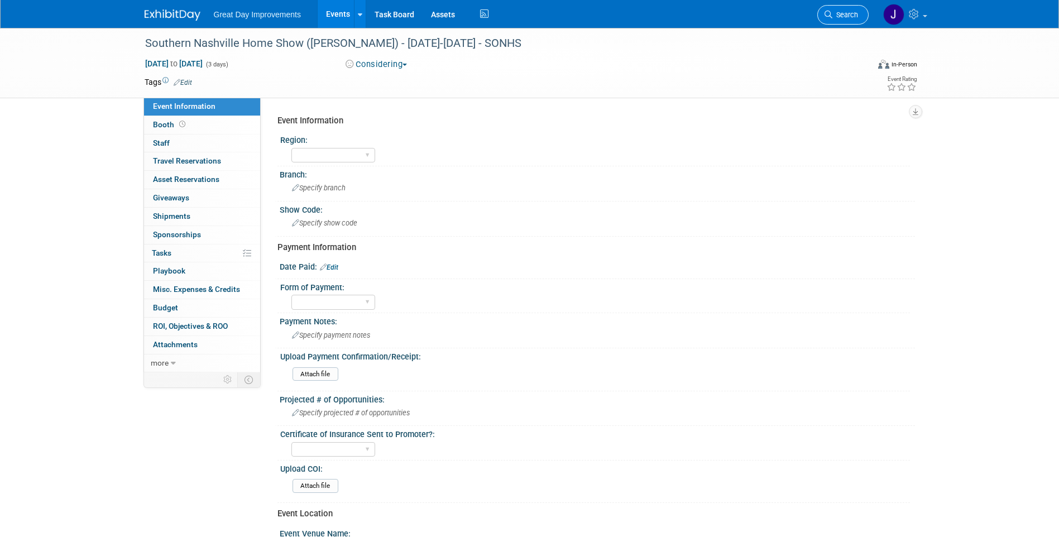
click at [856, 6] on link "Search" at bounding box center [843, 15] width 51 height 20
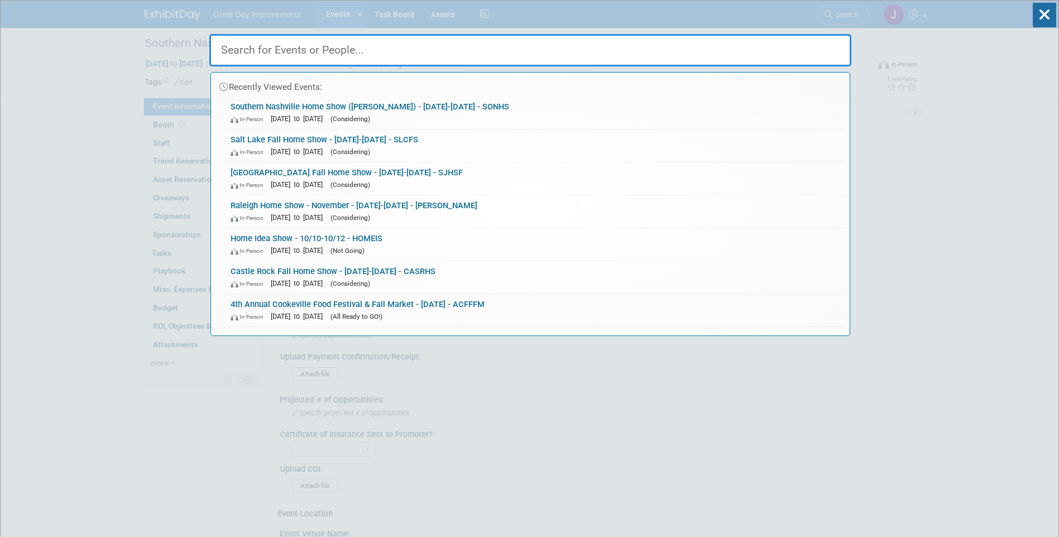
paste input "SOUCHS"
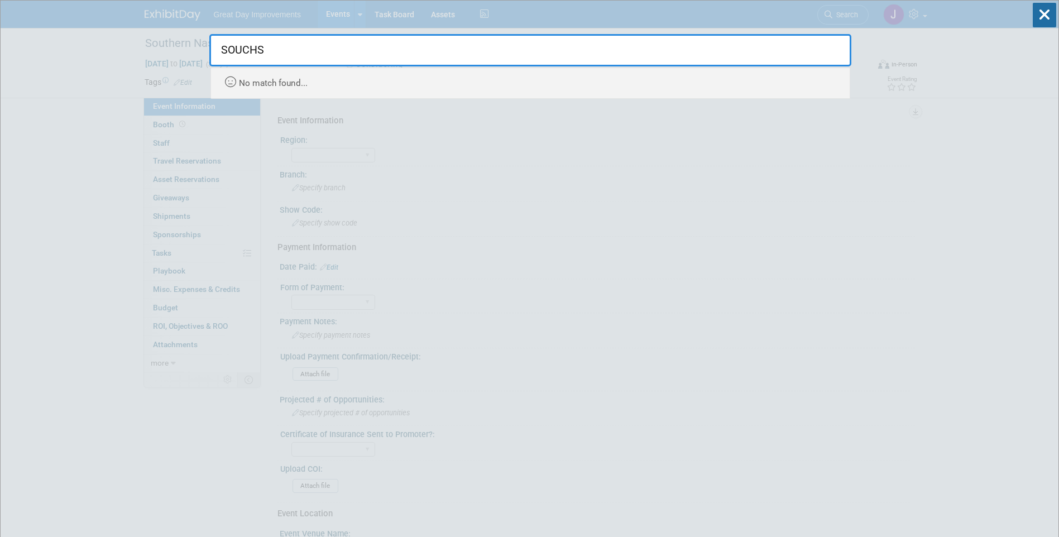
click at [314, 51] on input "SOUCHS" at bounding box center [530, 50] width 642 height 32
paste input "VENHSF"
click at [299, 74] on div "No match found..." at bounding box center [533, 80] width 622 height 25
click at [307, 53] on input "VENHSF" at bounding box center [530, 50] width 642 height 32
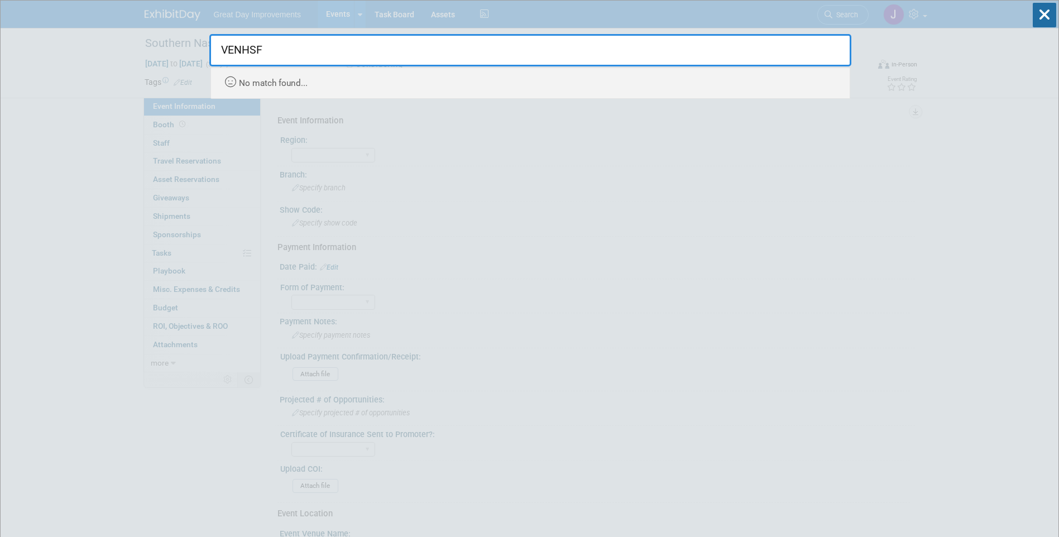
click at [307, 53] on input "VENHSF" at bounding box center [530, 50] width 642 height 32
paste input "RALFHS"
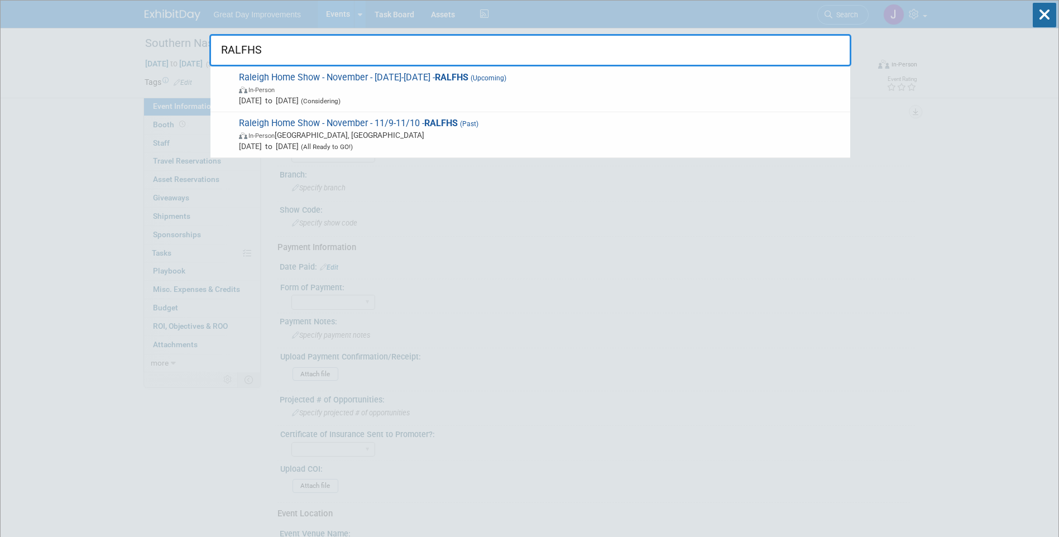
type input "RALFHS"
